Goal: Information Seeking & Learning: Learn about a topic

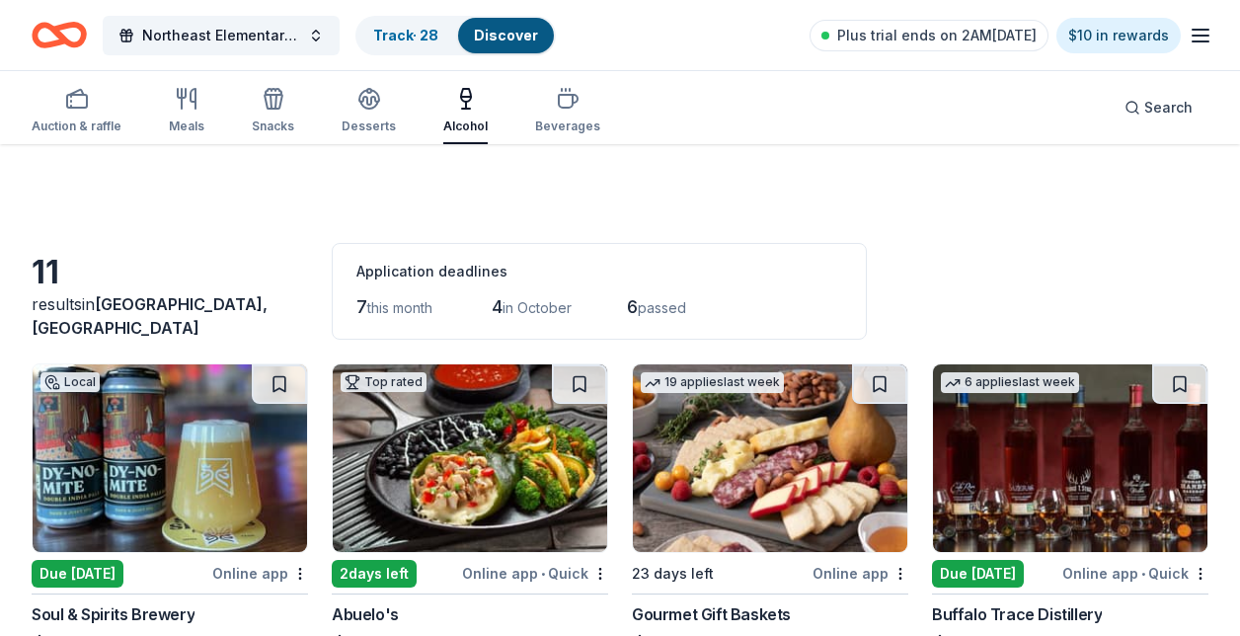
scroll to position [863, 0]
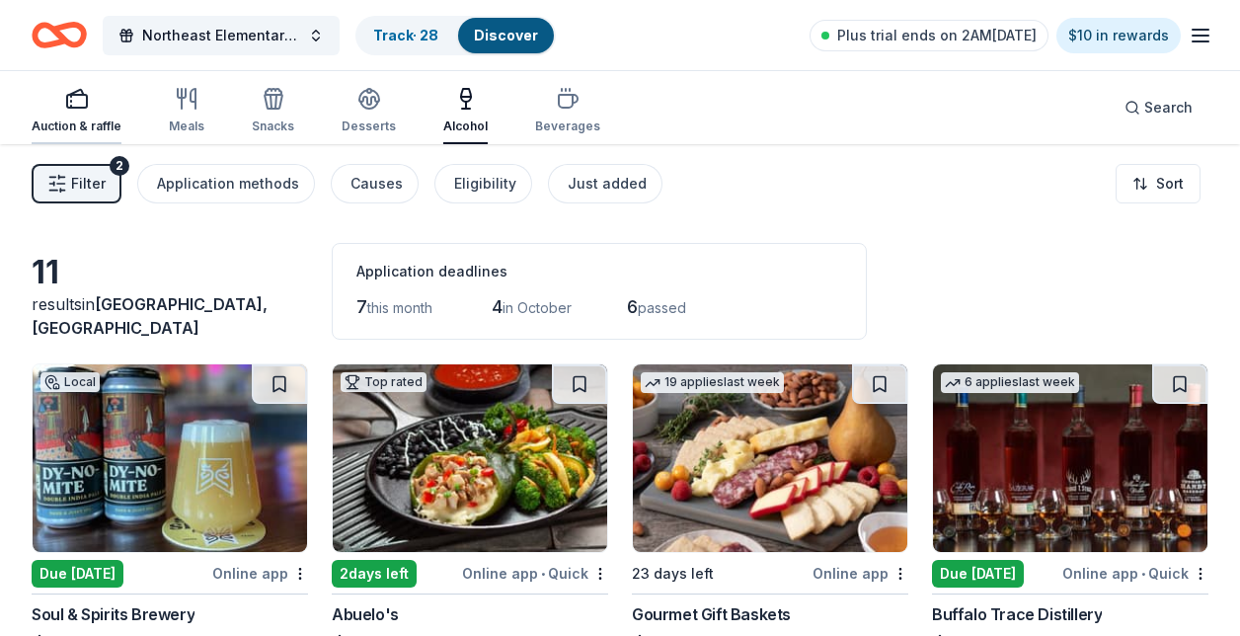
click at [87, 113] on div "Auction & raffle" at bounding box center [77, 110] width 90 height 47
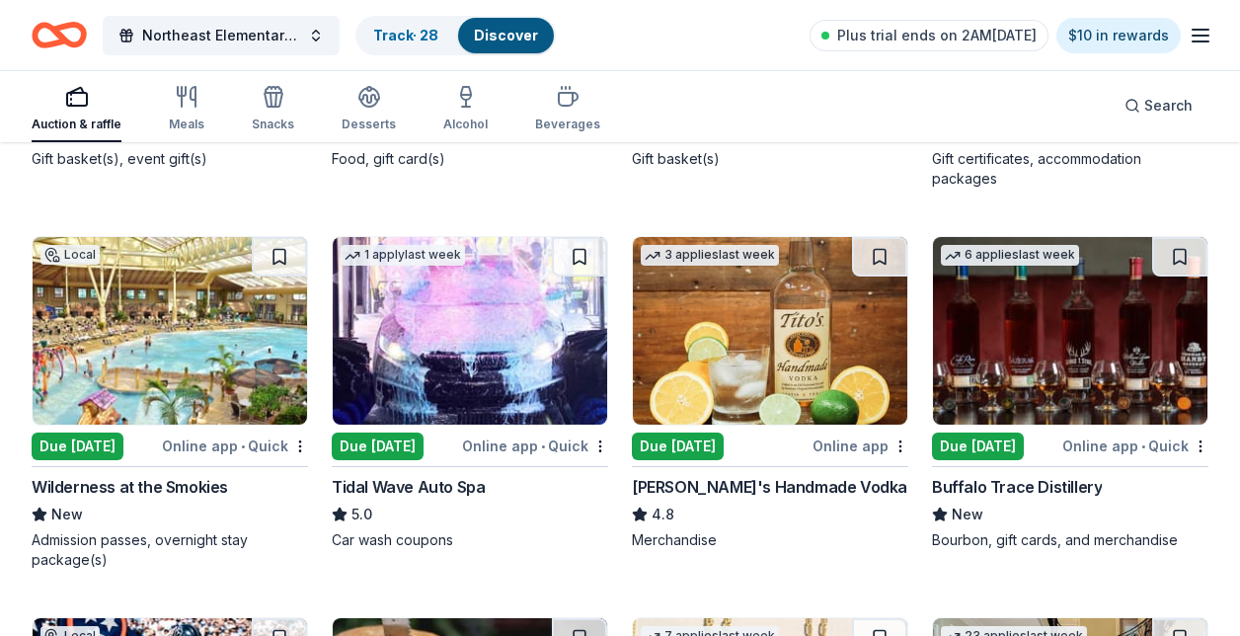
scroll to position [3899, 0]
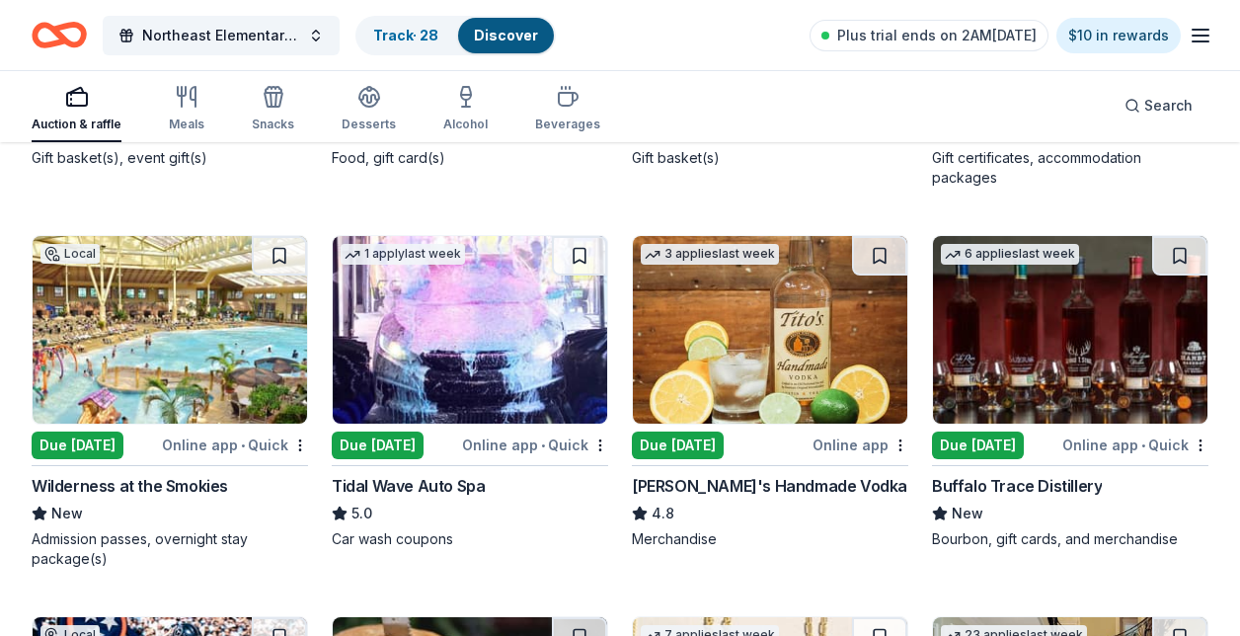
click at [443, 355] on img at bounding box center [470, 330] width 274 height 188
